Goal: Navigation & Orientation: Find specific page/section

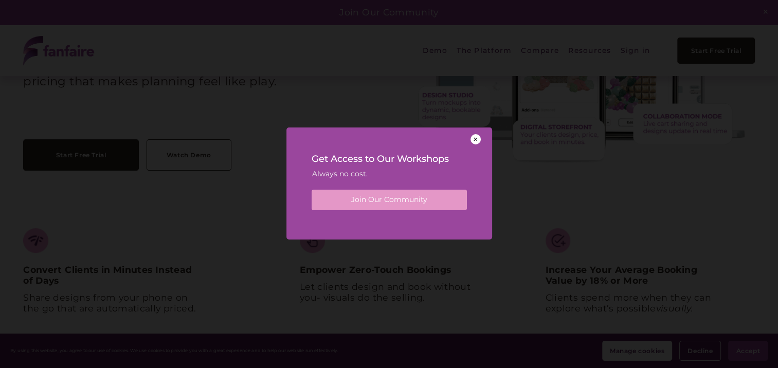
scroll to position [154, 0]
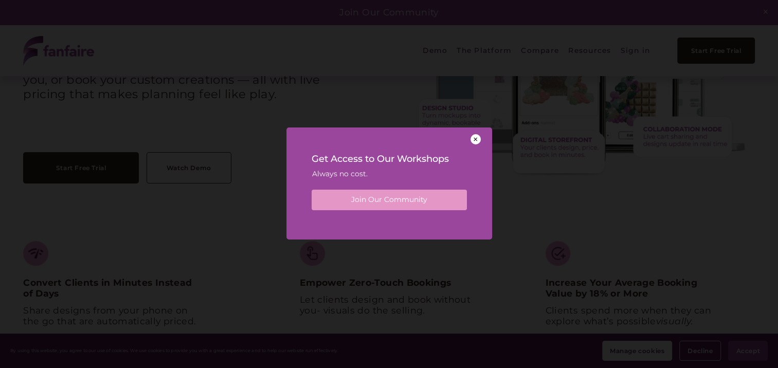
click at [477, 138] on div at bounding box center [476, 139] width 10 height 10
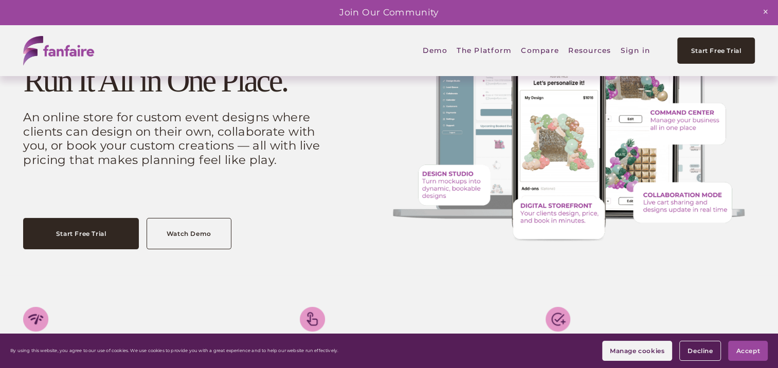
scroll to position [103, 0]
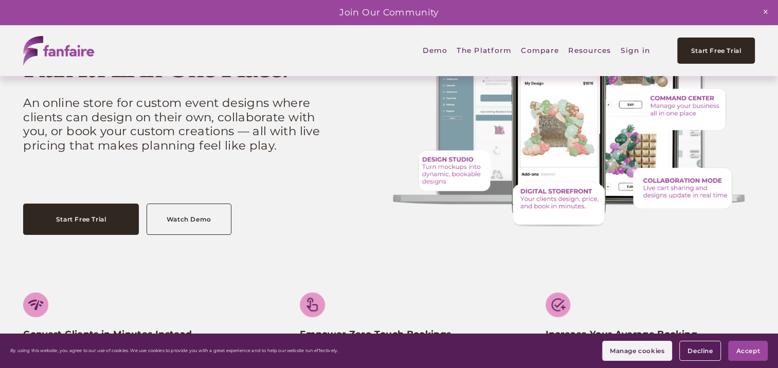
click at [749, 350] on span "Accept" at bounding box center [748, 351] width 24 height 8
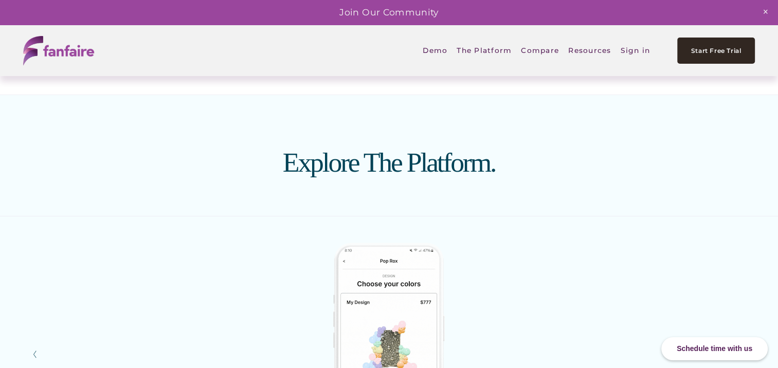
scroll to position [1389, 0]
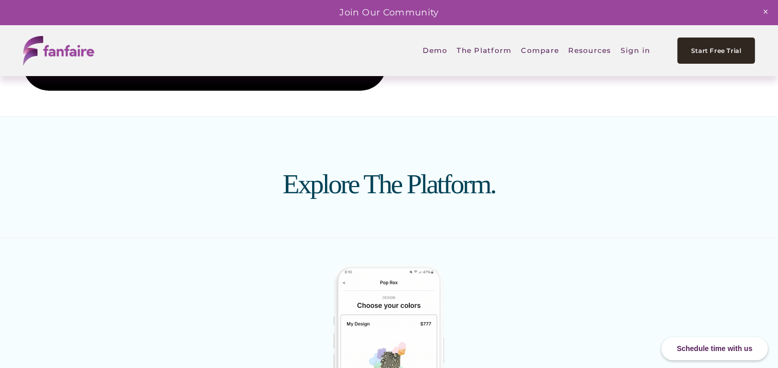
click at [370, 198] on h3 "Explore The Platform." at bounding box center [389, 184] width 547 height 30
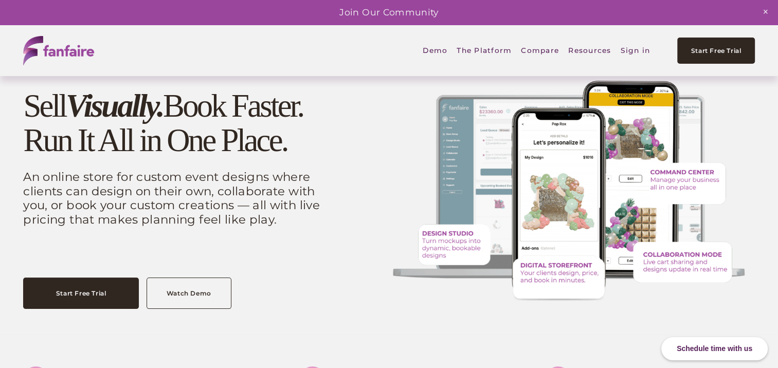
scroll to position [29, 0]
click at [0, 0] on span "Digital Storefront" at bounding box center [0, 0] width 0 height 0
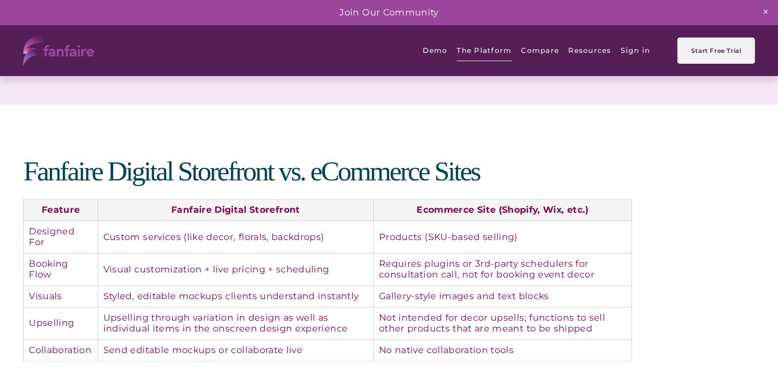
scroll to position [1235, 0]
